Goal: Task Accomplishment & Management: Use online tool/utility

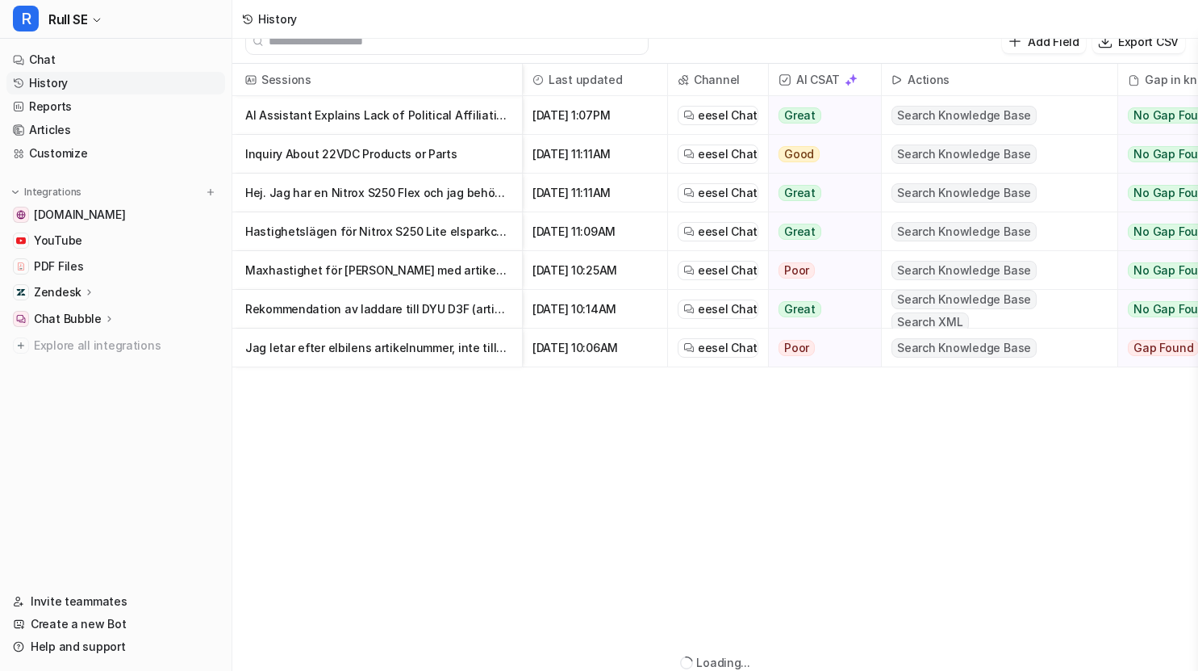
scroll to position [19, 0]
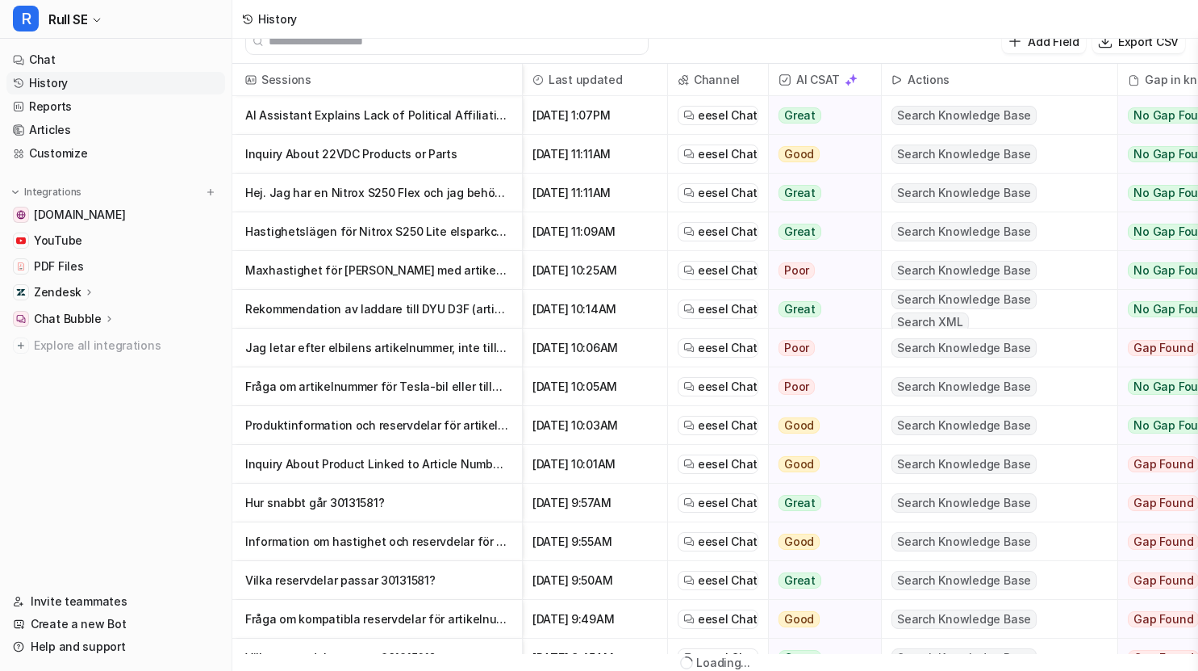
click at [367, 111] on p "AI Assistant Explains Lack of Political Affiliation and Origin" at bounding box center [377, 115] width 264 height 39
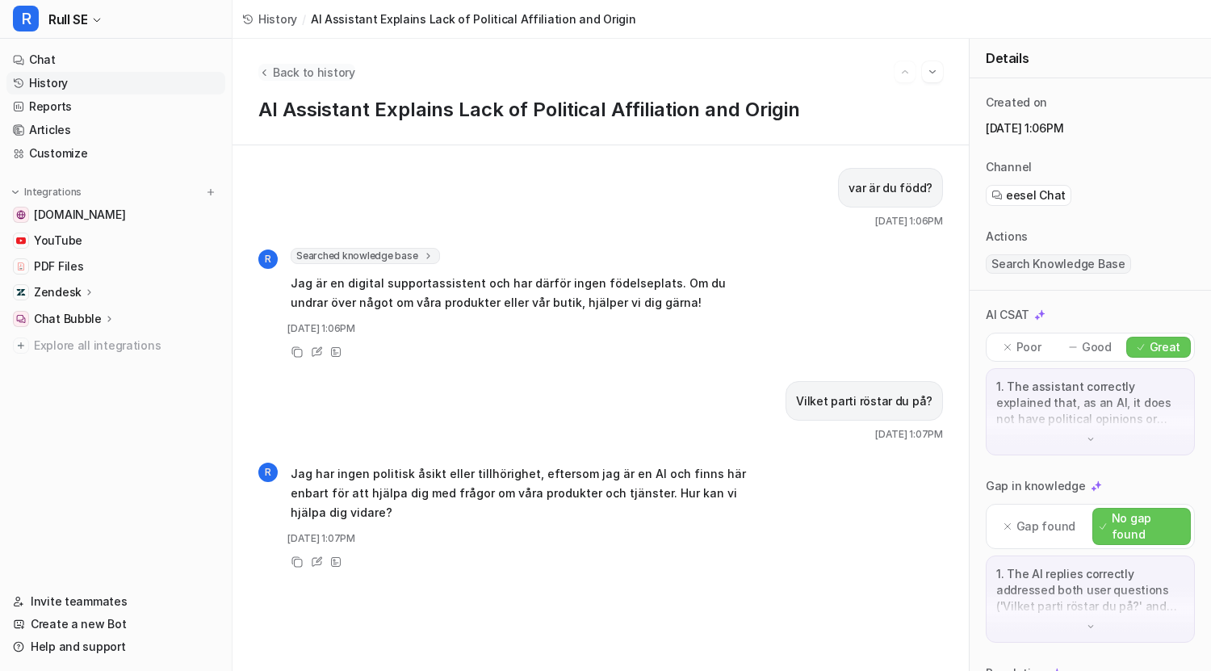
click at [337, 73] on span "Back to history" at bounding box center [314, 72] width 82 height 17
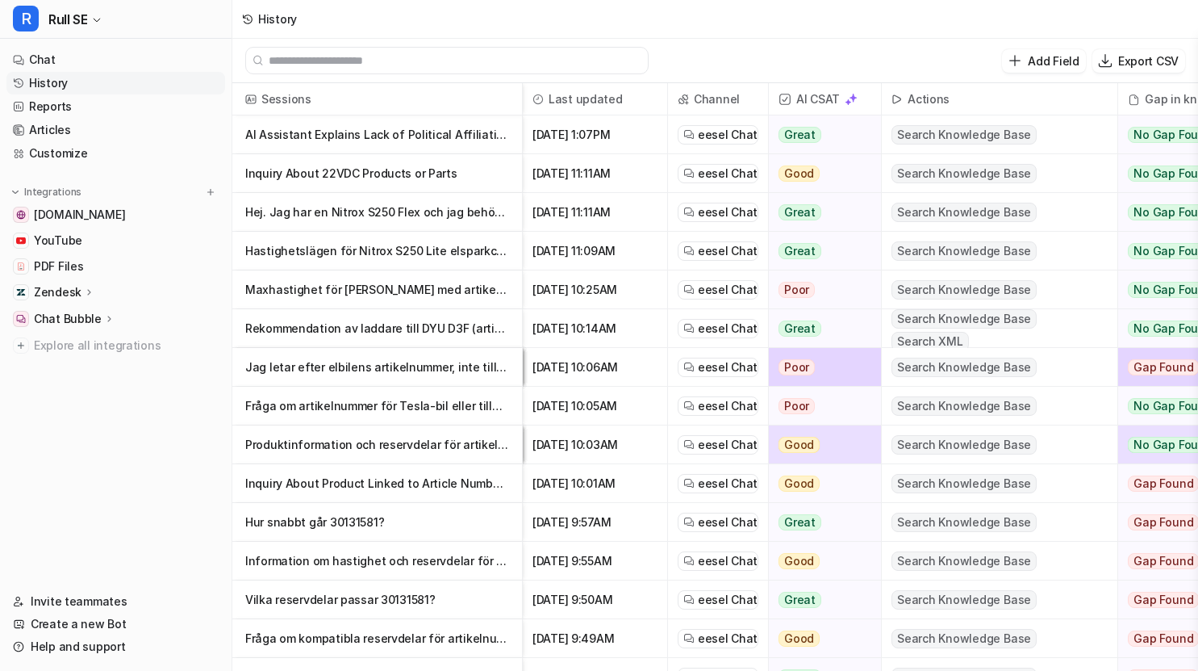
click at [356, 176] on p "Inquiry About 22VDC Products or Parts" at bounding box center [377, 173] width 264 height 39
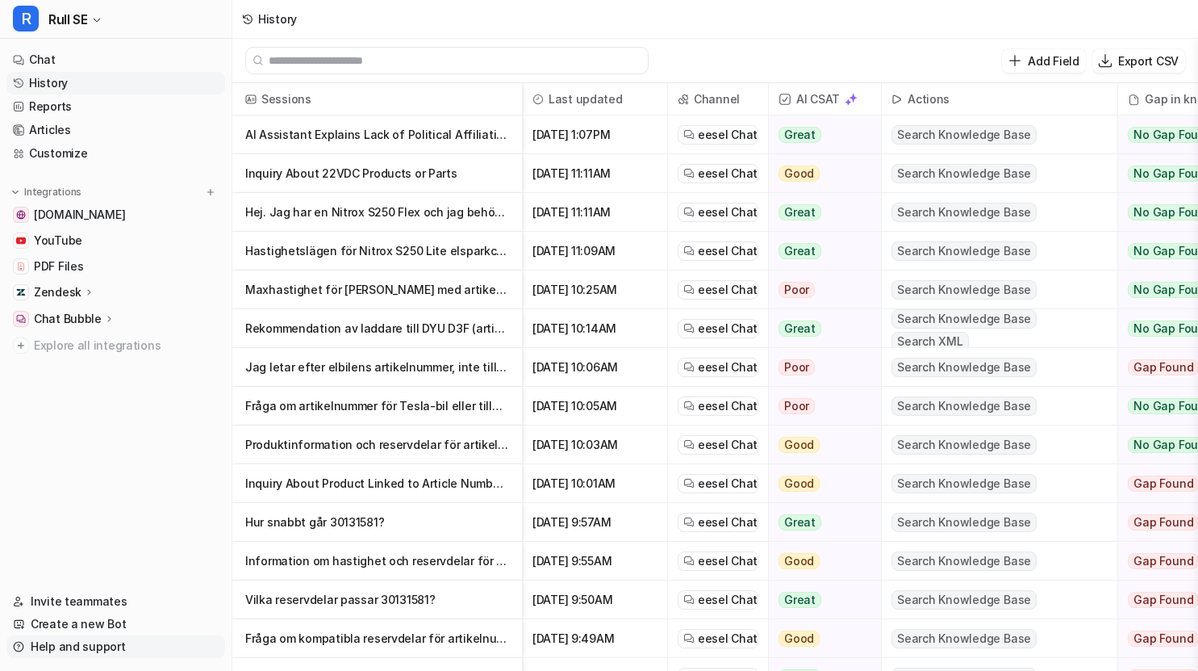
click at [58, 643] on link "Help and support" at bounding box center [115, 646] width 219 height 23
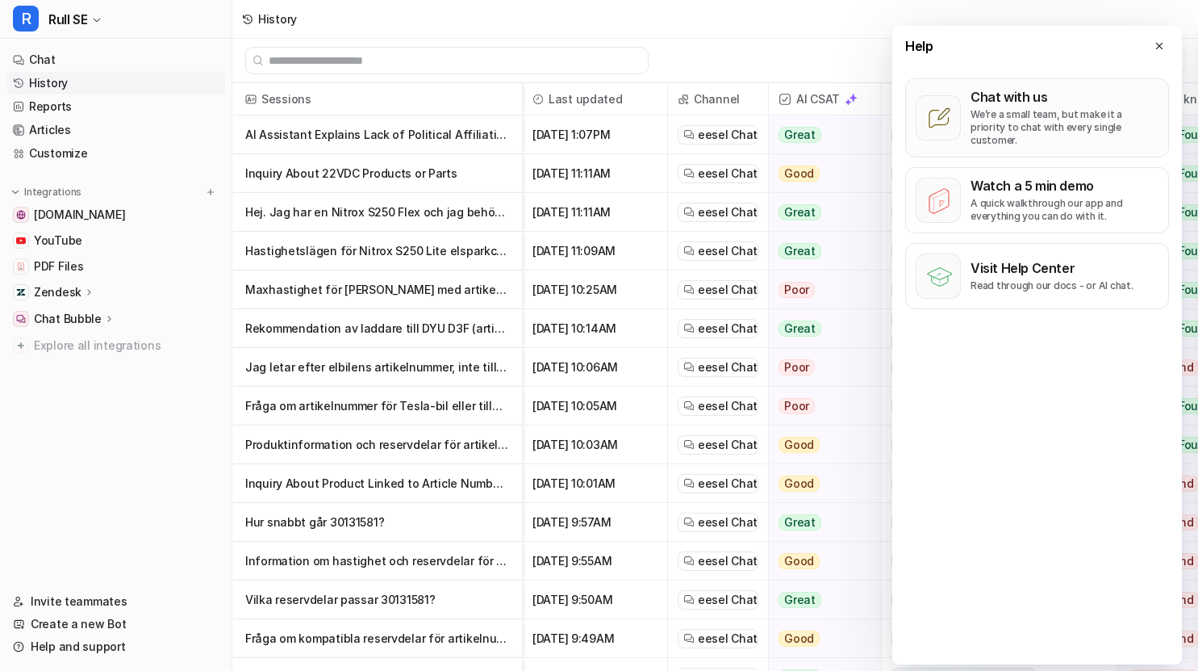
click at [1005, 115] on p "We’re a small team, but make it a priority to chat with every single customer." at bounding box center [1065, 127] width 188 height 39
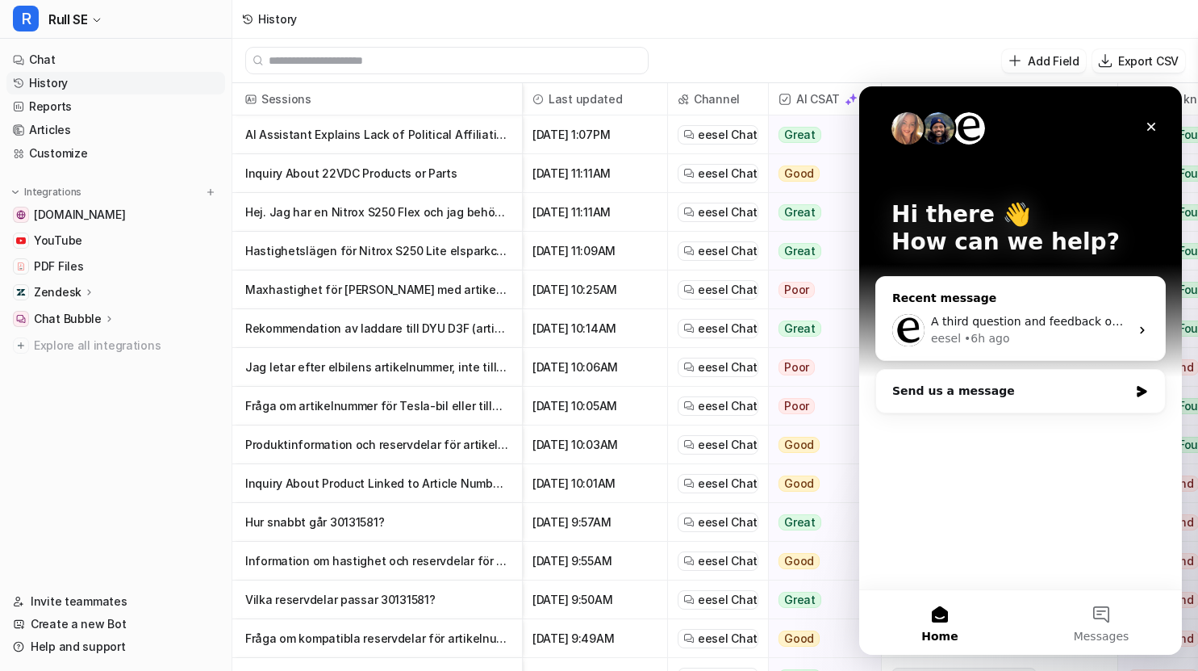
click at [1055, 336] on div "eesel • 6h ago" at bounding box center [1030, 338] width 199 height 17
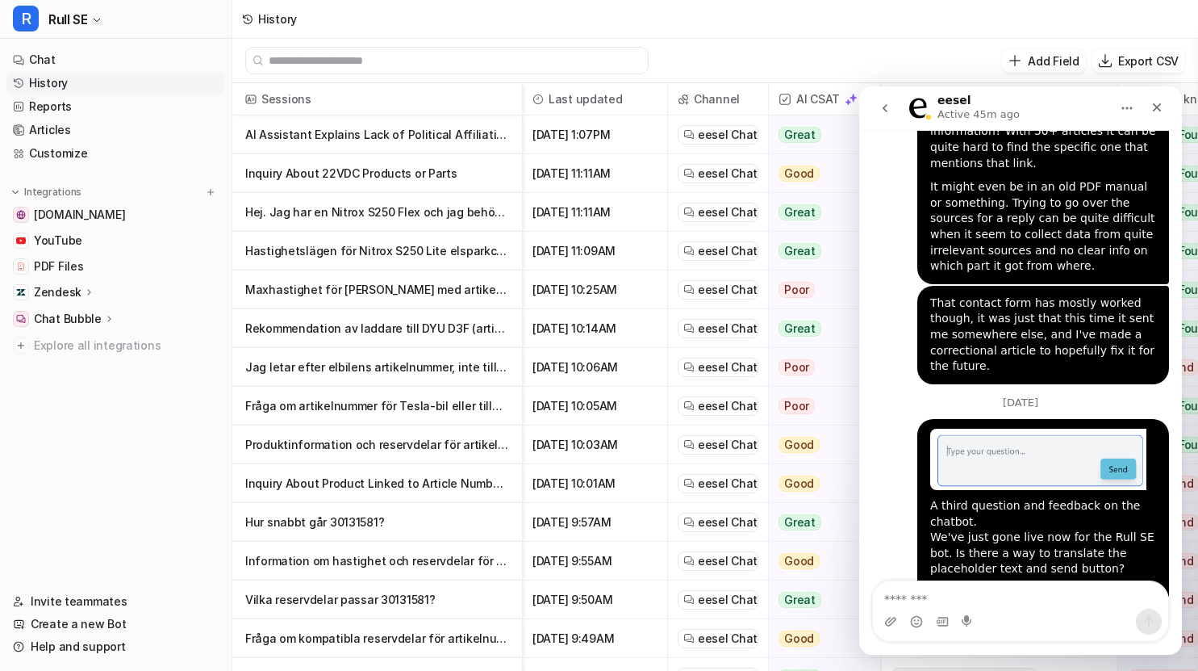
scroll to position [16007, 0]
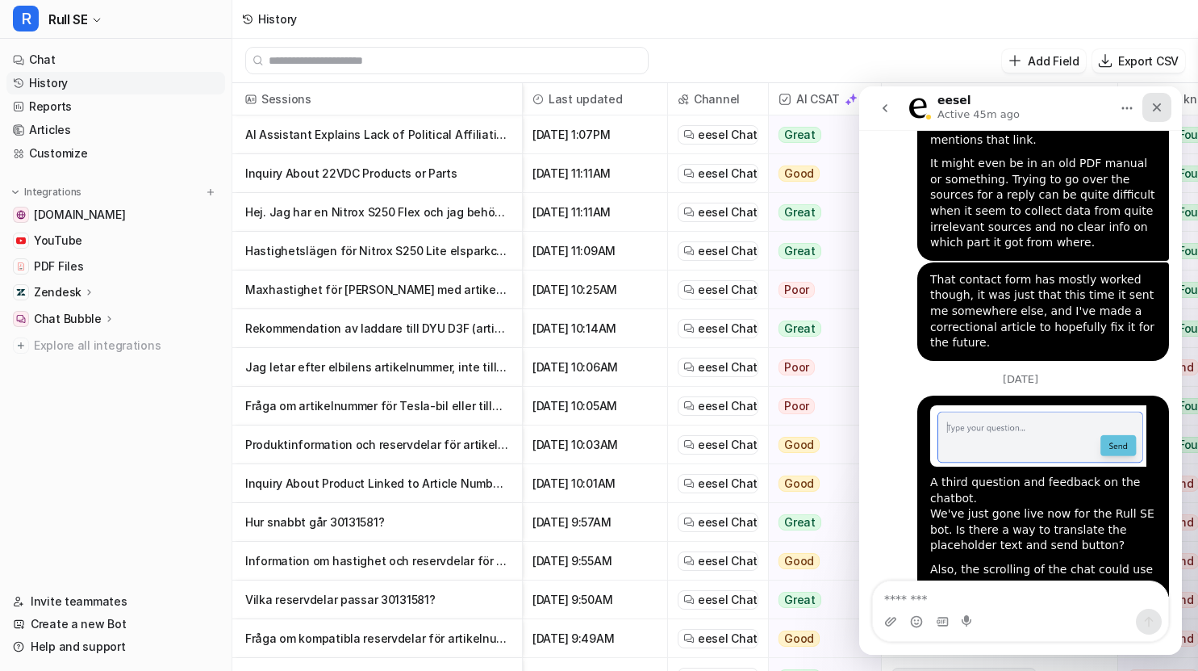
click at [1156, 98] on div "Close" at bounding box center [1157, 107] width 29 height 29
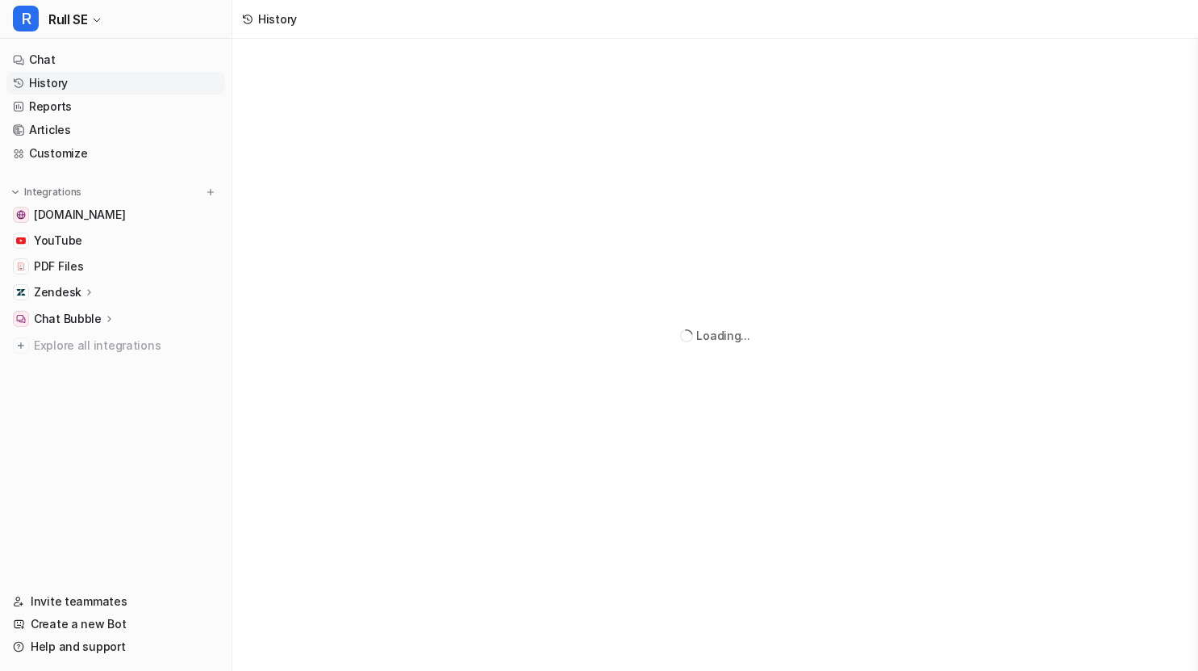
scroll to position [19, 0]
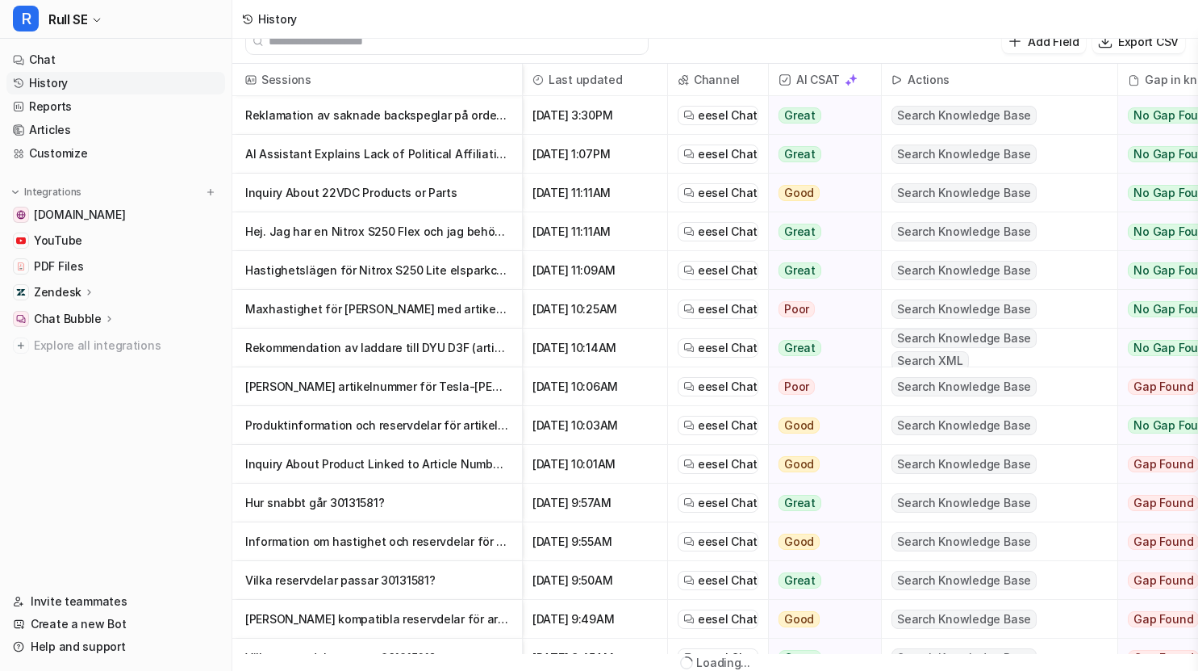
click at [385, 110] on p "Reklamation av saknade backspeglar på order 65138089" at bounding box center [377, 115] width 264 height 39
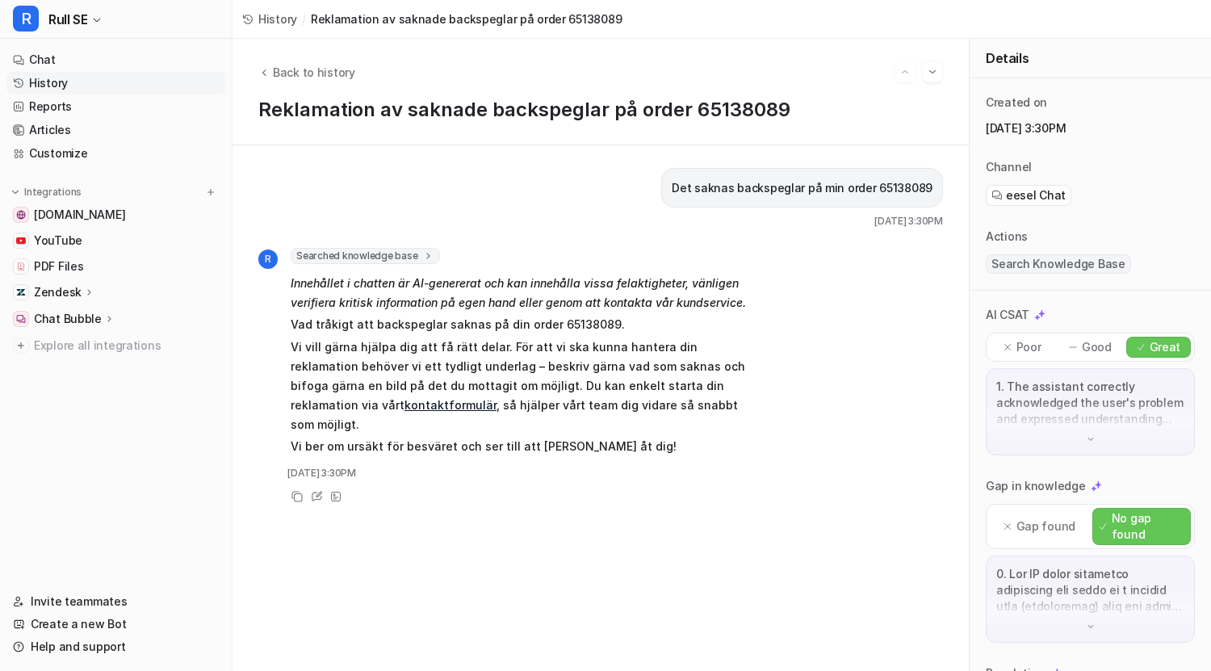
click at [901, 188] on p "Det saknas backspeglar på min order 65138089" at bounding box center [801, 187] width 261 height 19
copy p "65138089"
click at [712, 105] on h1 "Reklamation av saknade backspeglar på order 65138089" at bounding box center [600, 109] width 684 height 23
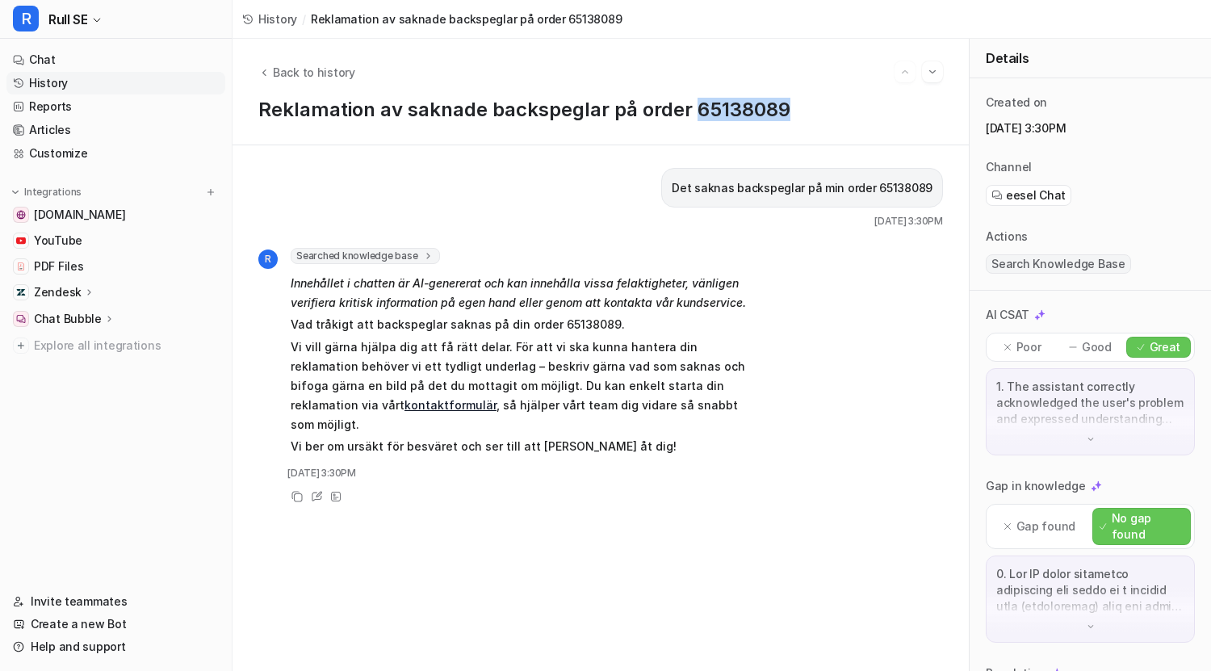
copy h1 "65138089"
click at [72, 312] on p "Chat Bubble" at bounding box center [68, 319] width 68 height 16
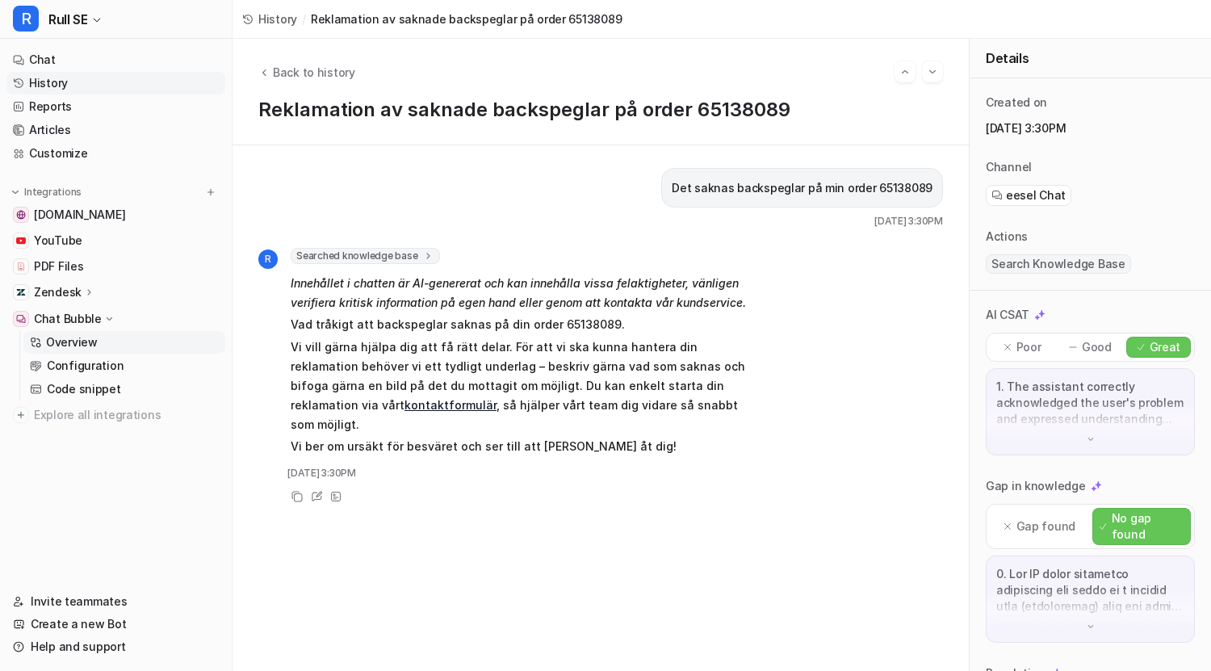
click at [75, 346] on p "Overview" at bounding box center [72, 342] width 52 height 16
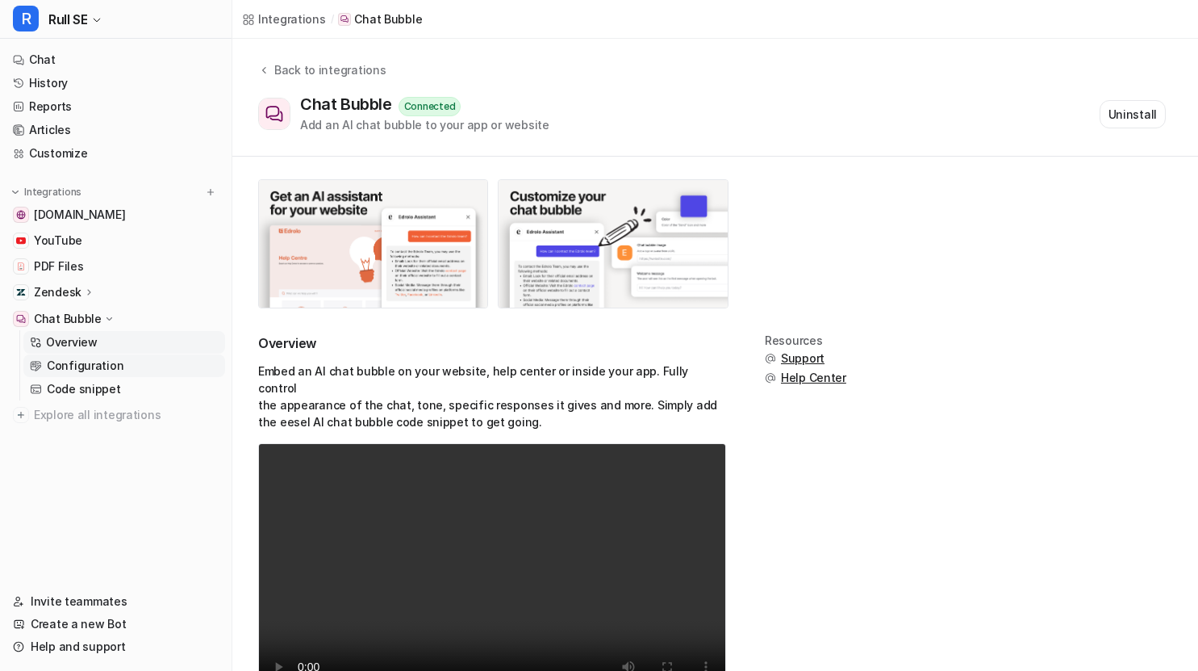
click at [73, 361] on p "Configuration" at bounding box center [85, 366] width 77 height 16
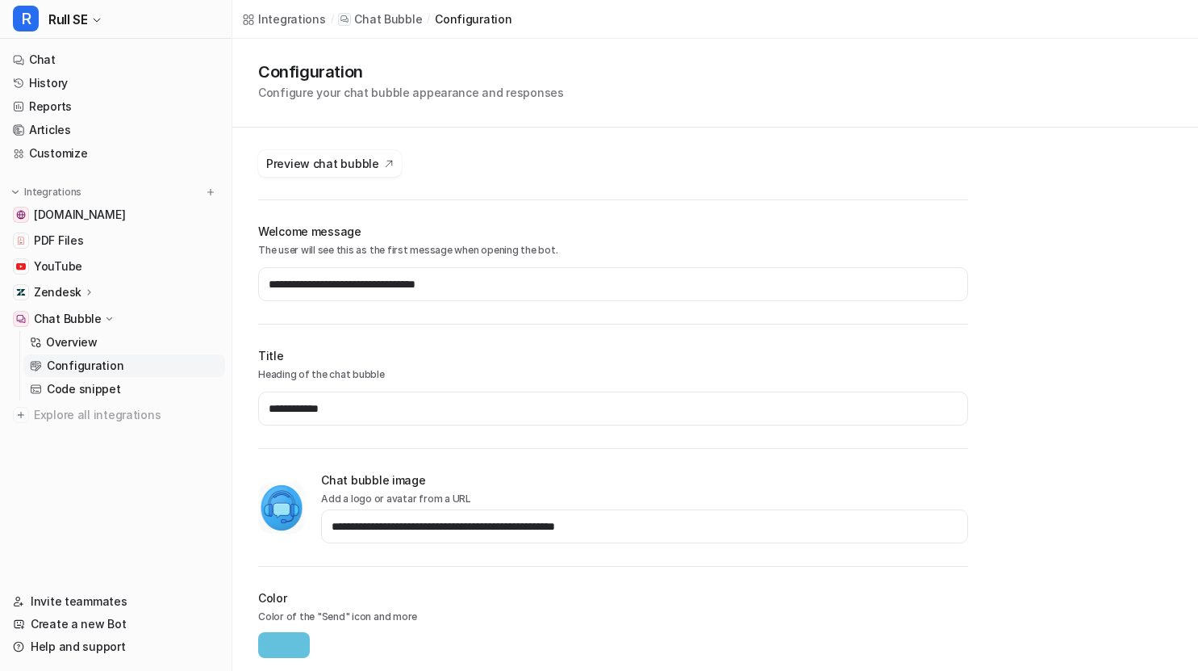
scroll to position [2, 0]
